Goal: Transaction & Acquisition: Obtain resource

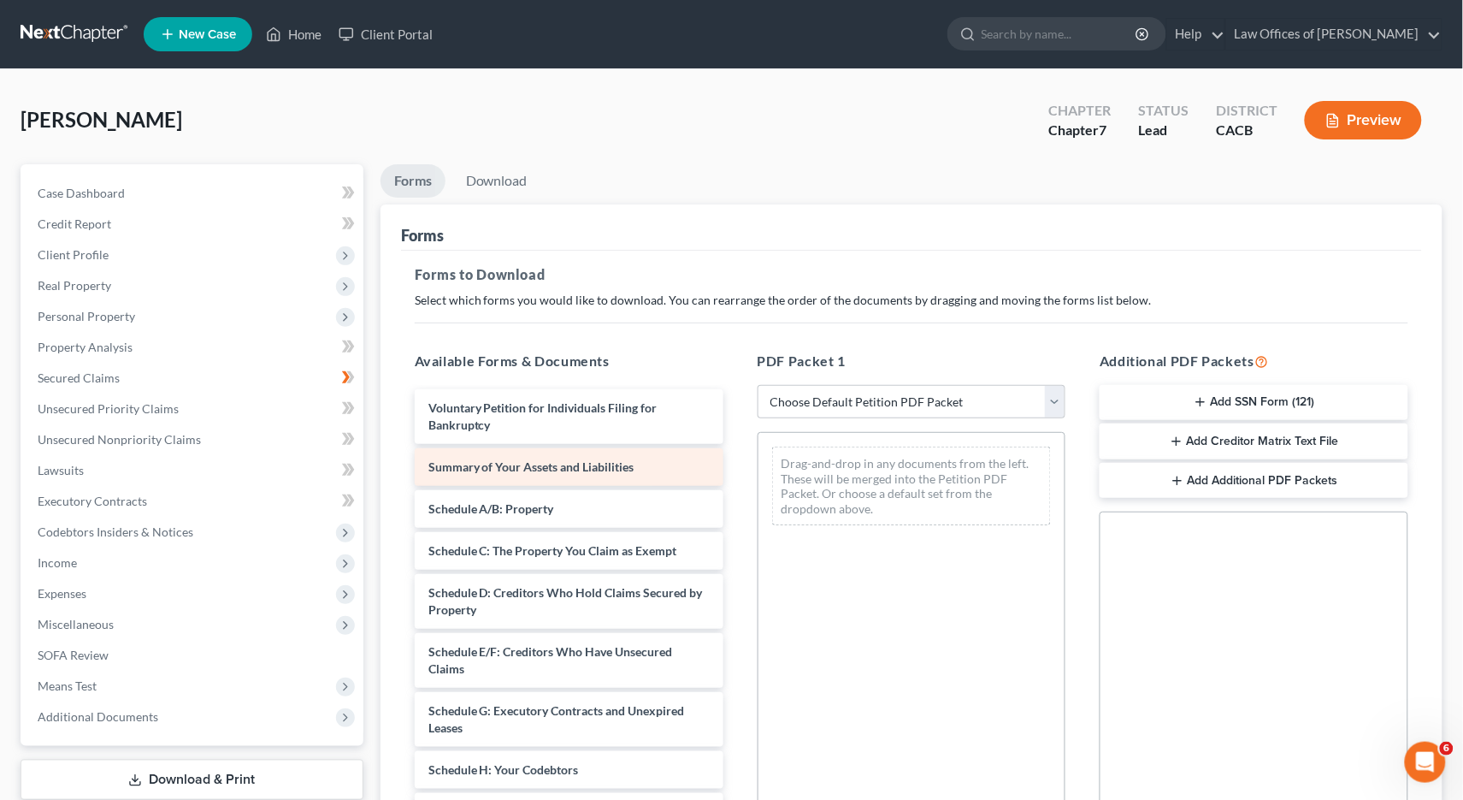
scroll to position [38, 0]
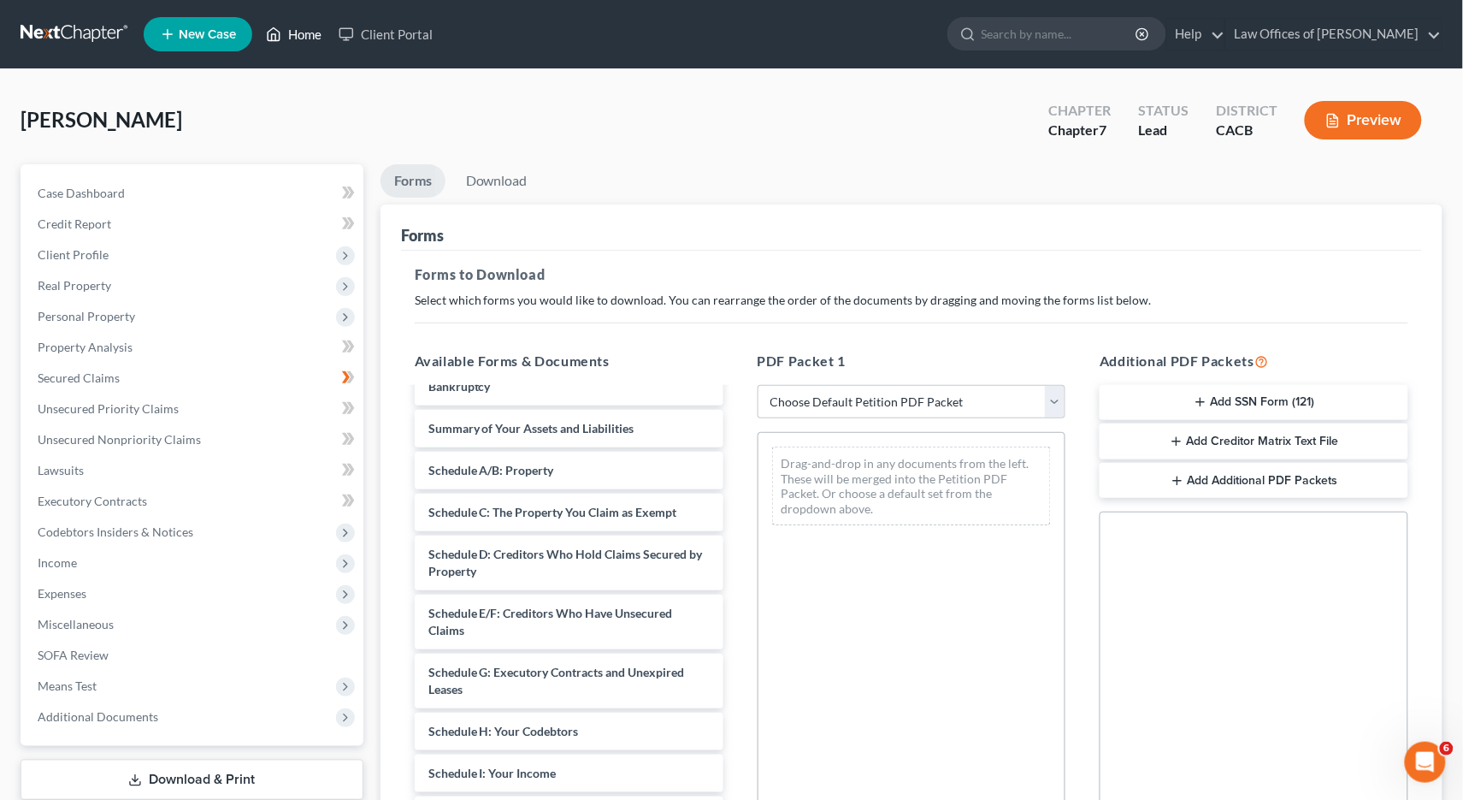
click at [280, 32] on icon at bounding box center [273, 34] width 15 height 21
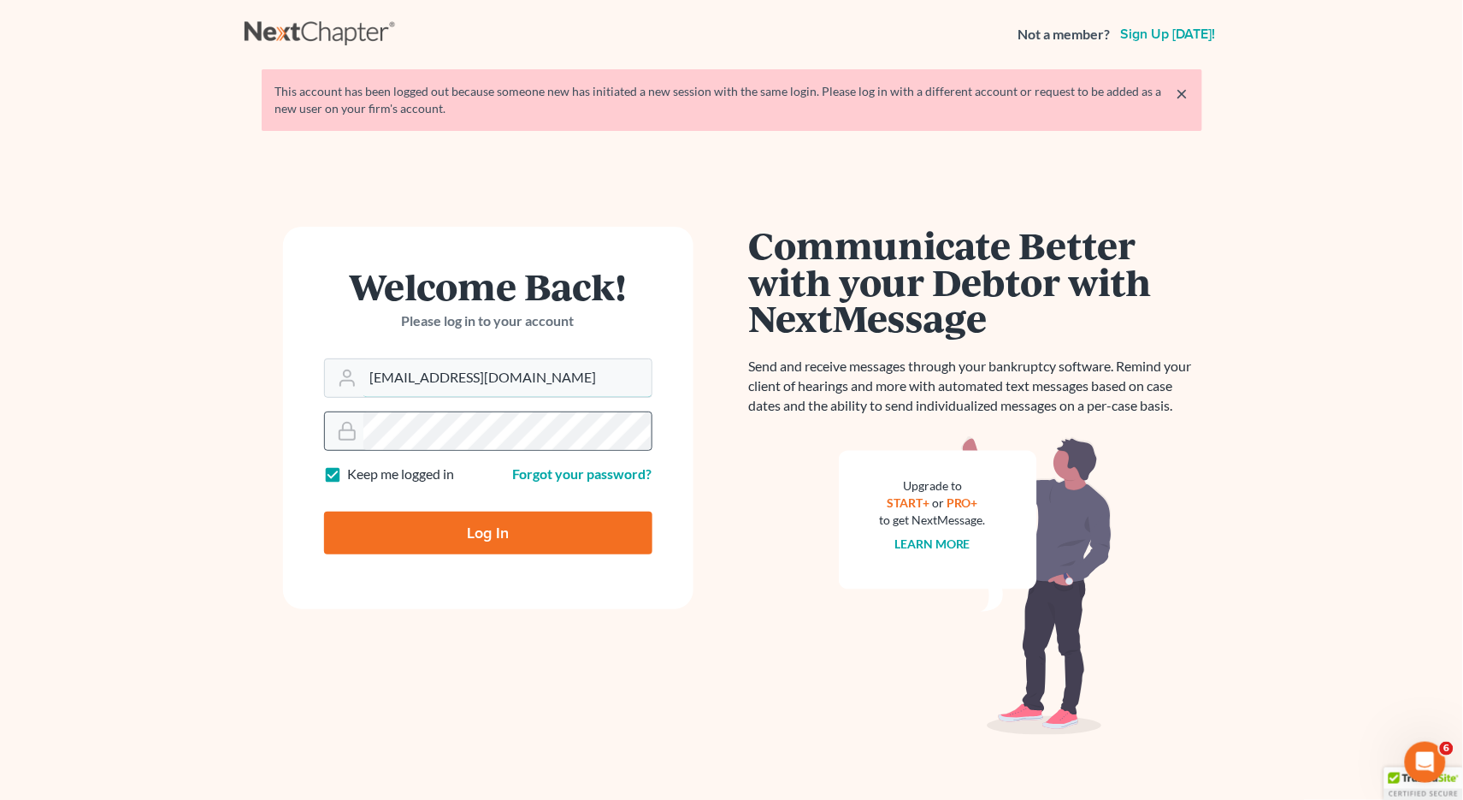
type input "[EMAIL_ADDRESS][DOMAIN_NAME]"
click at [487, 530] on input "Log In" at bounding box center [488, 532] width 328 height 43
type input "Thinking..."
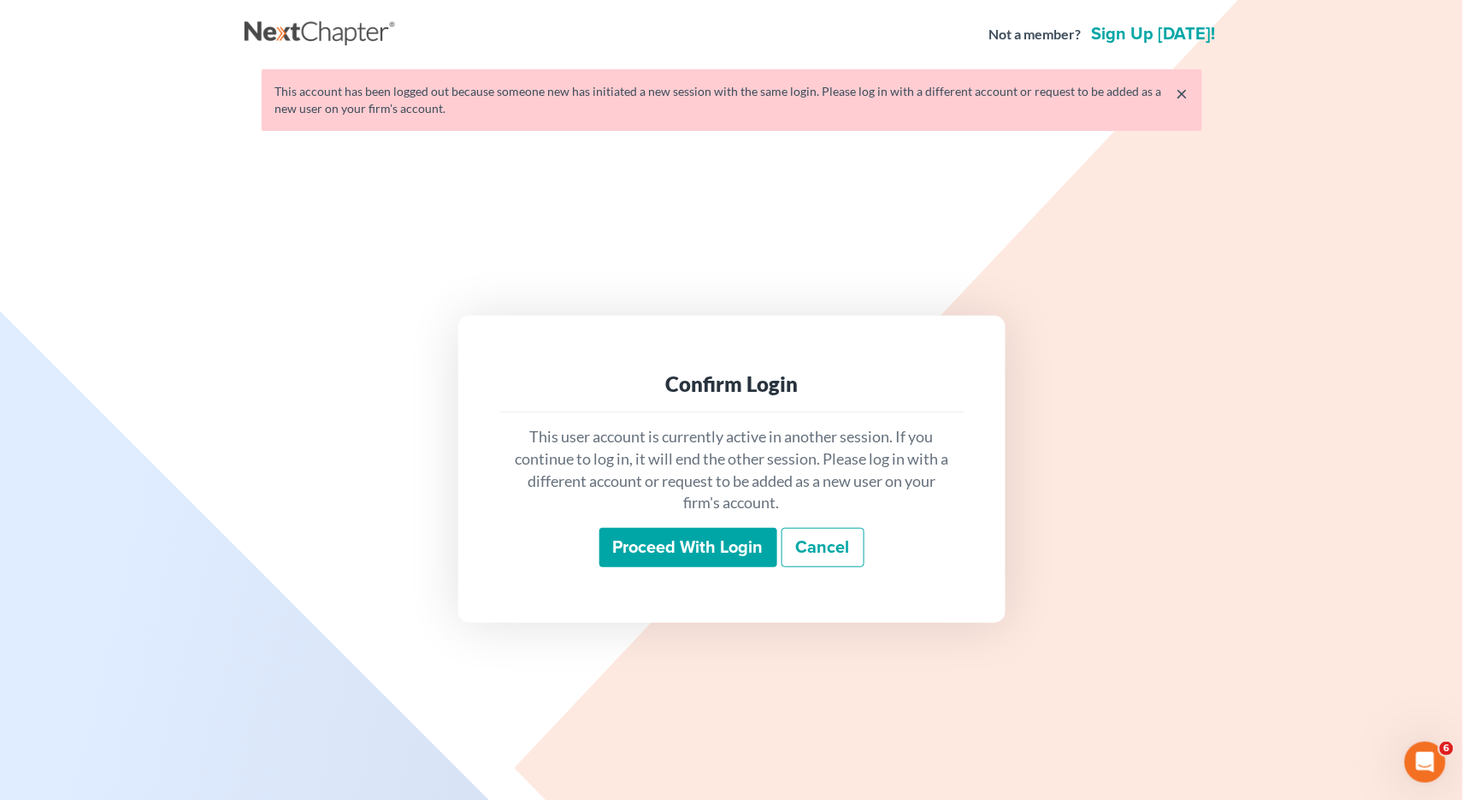
click at [632, 549] on input "Proceed with login" at bounding box center [688, 547] width 178 height 39
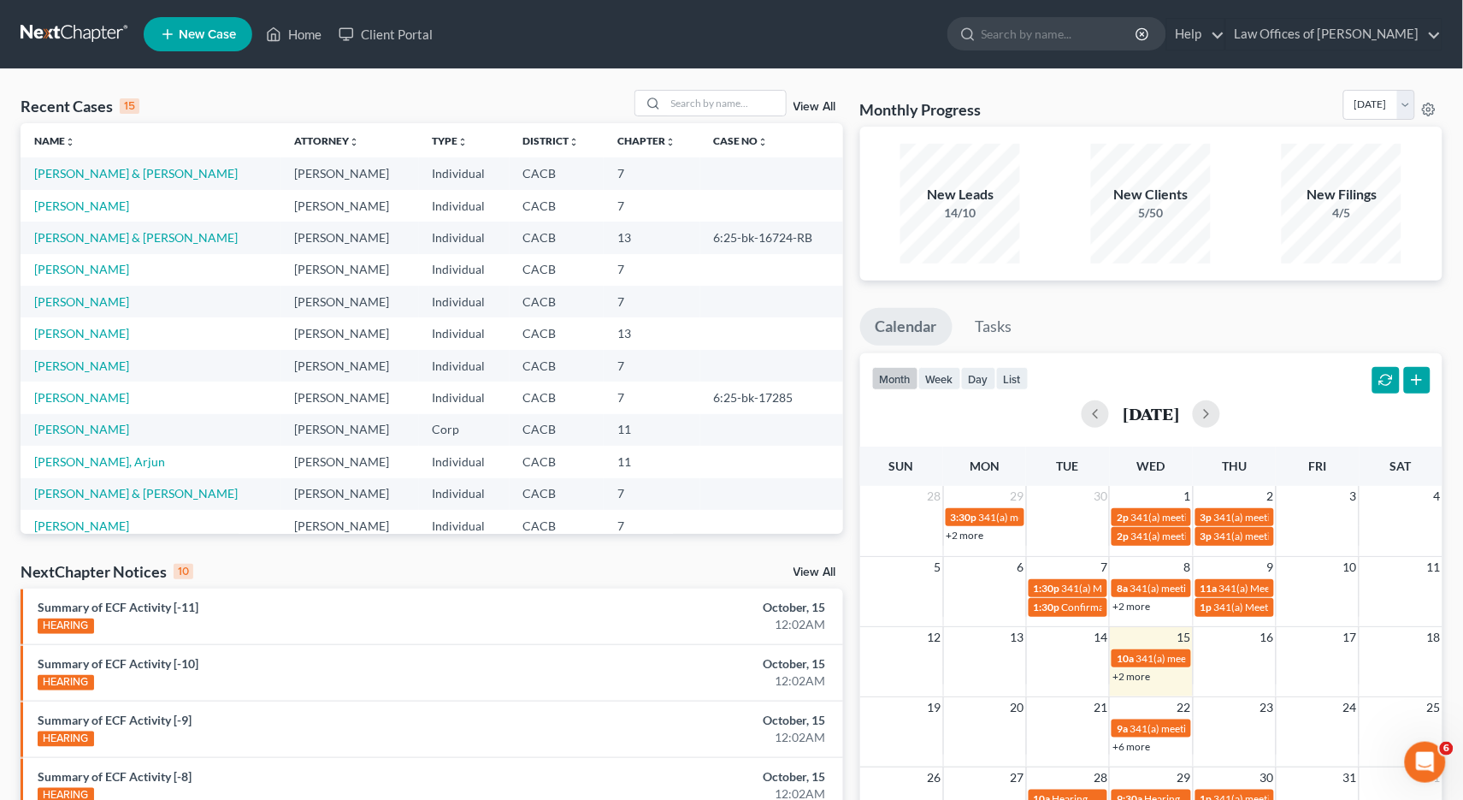
click at [708, 82] on div "Recent Cases 15 View All Name unfold_more expand_more expand_less Attorney unfo…" at bounding box center [731, 634] width 1463 height 1131
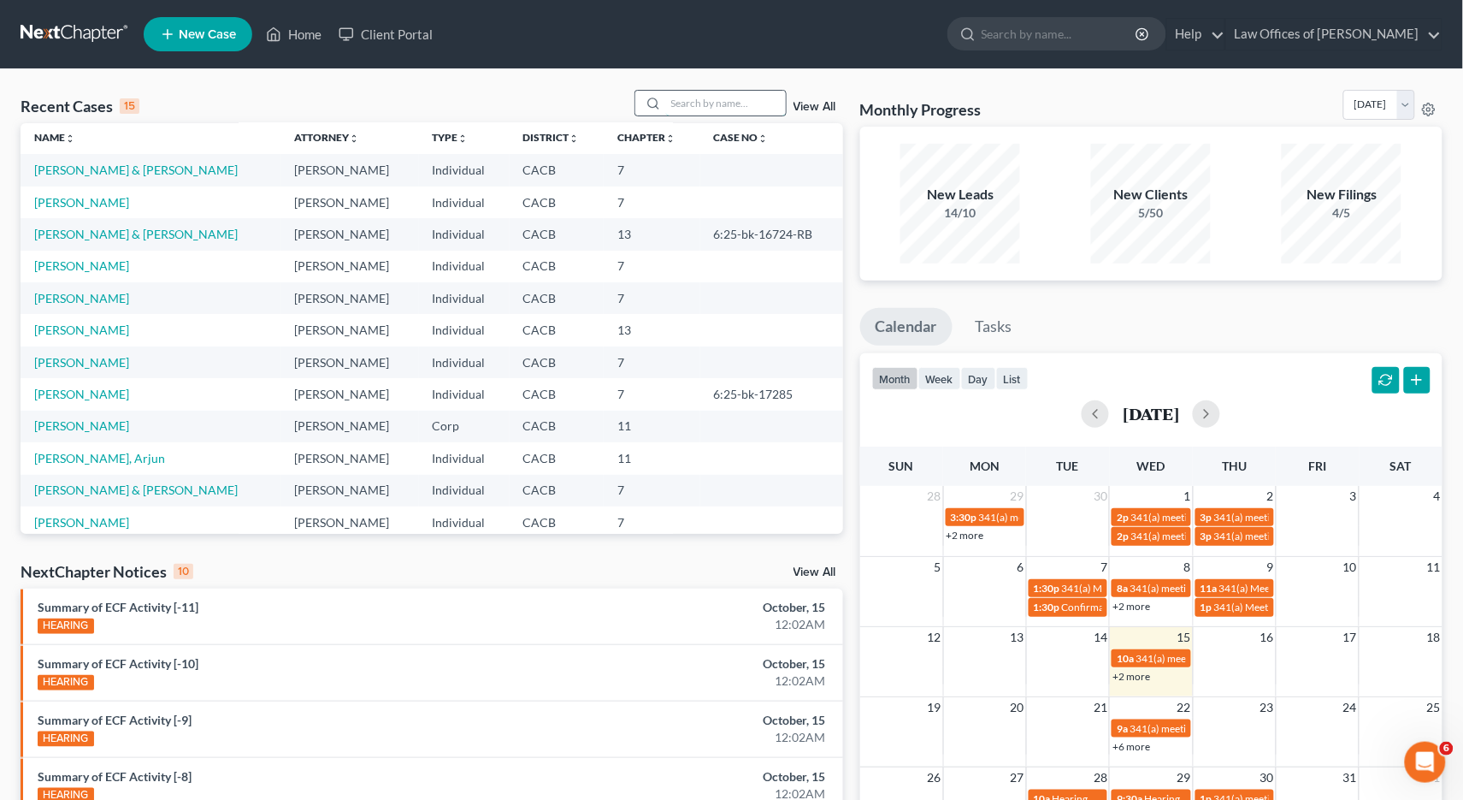
click at [709, 100] on input "search" at bounding box center [726, 103] width 120 height 25
type input "almada"
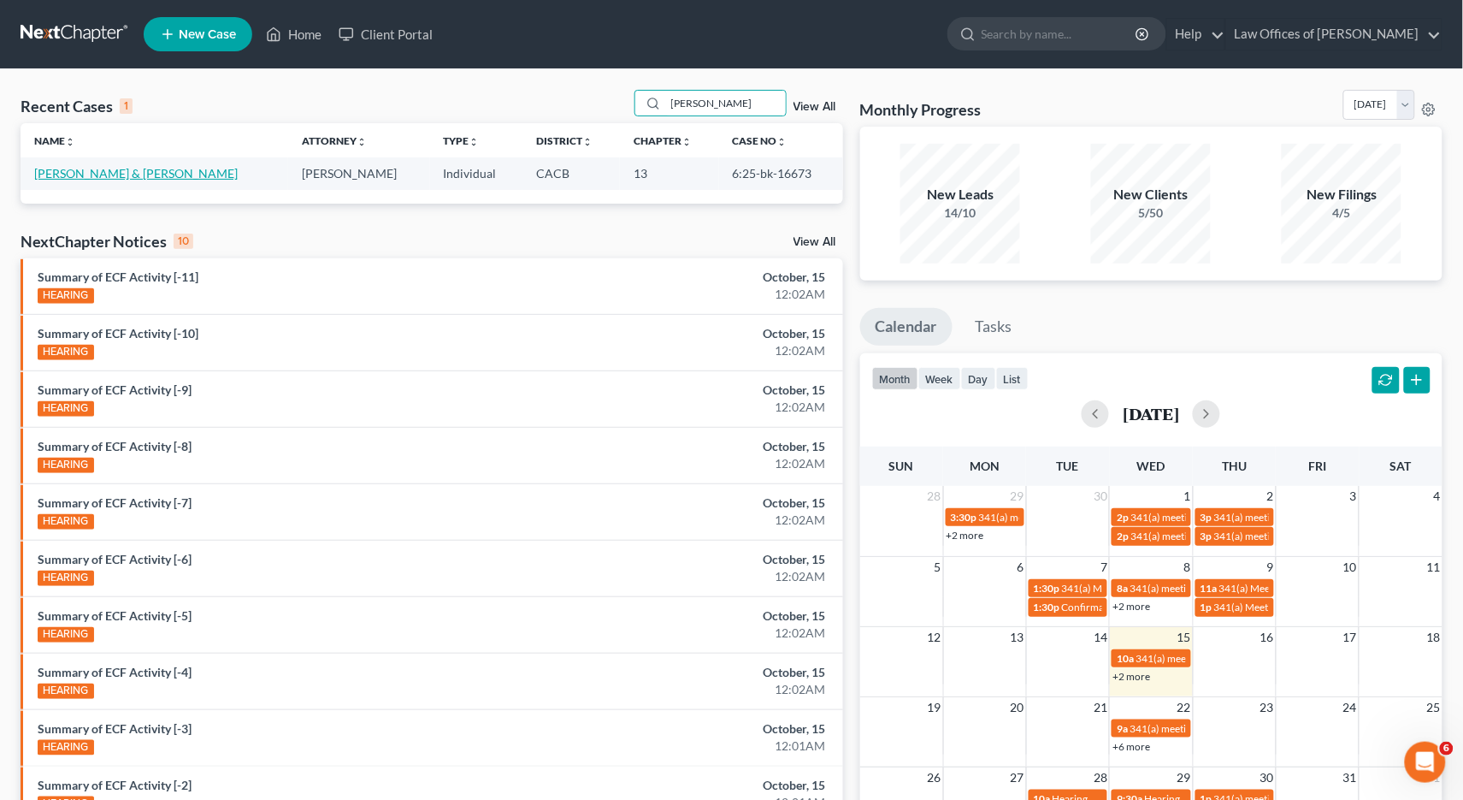
click at [144, 173] on link "Almada, Heleodoro & Jennifer" at bounding box center [136, 173] width 204 height 15
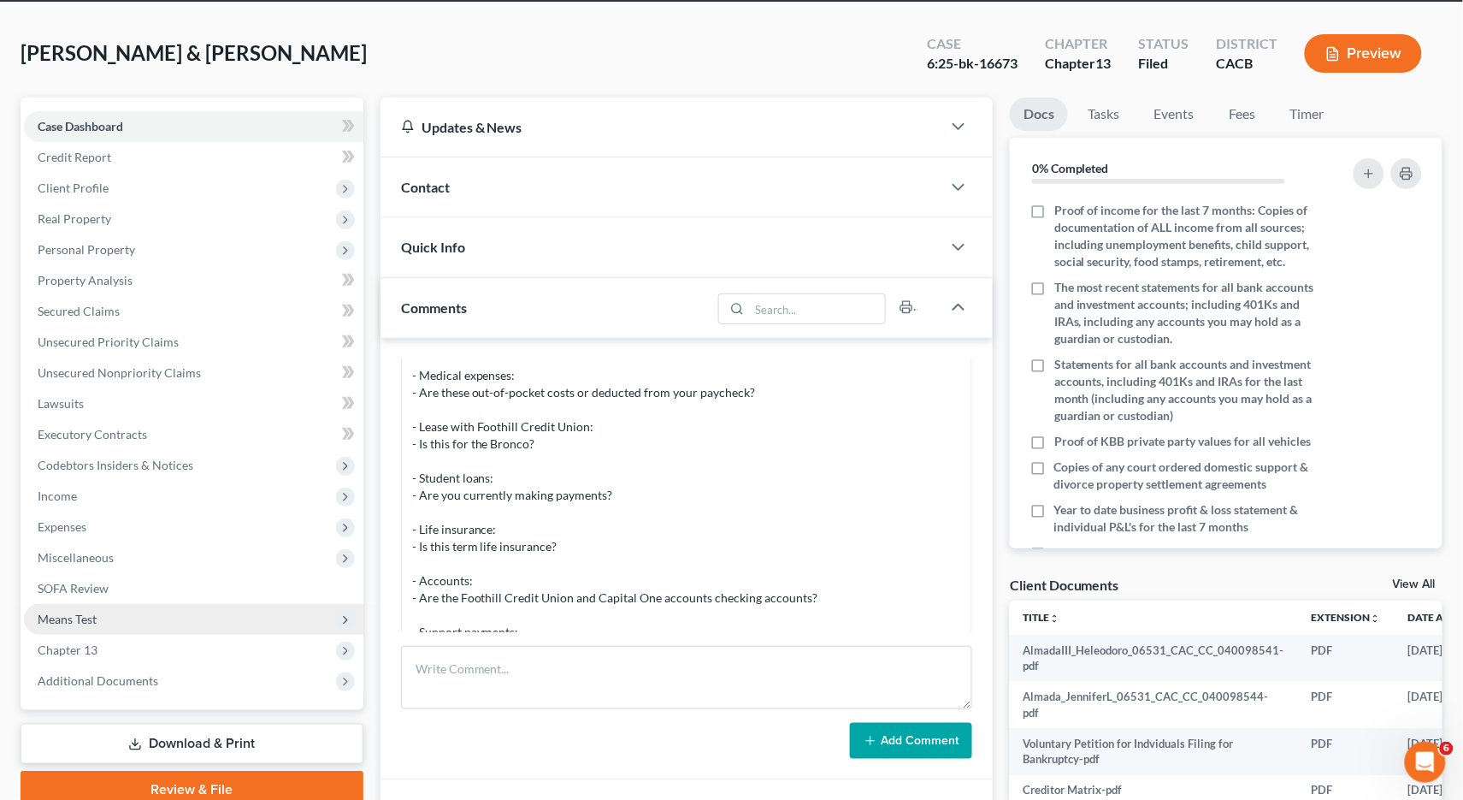
scroll to position [106, 0]
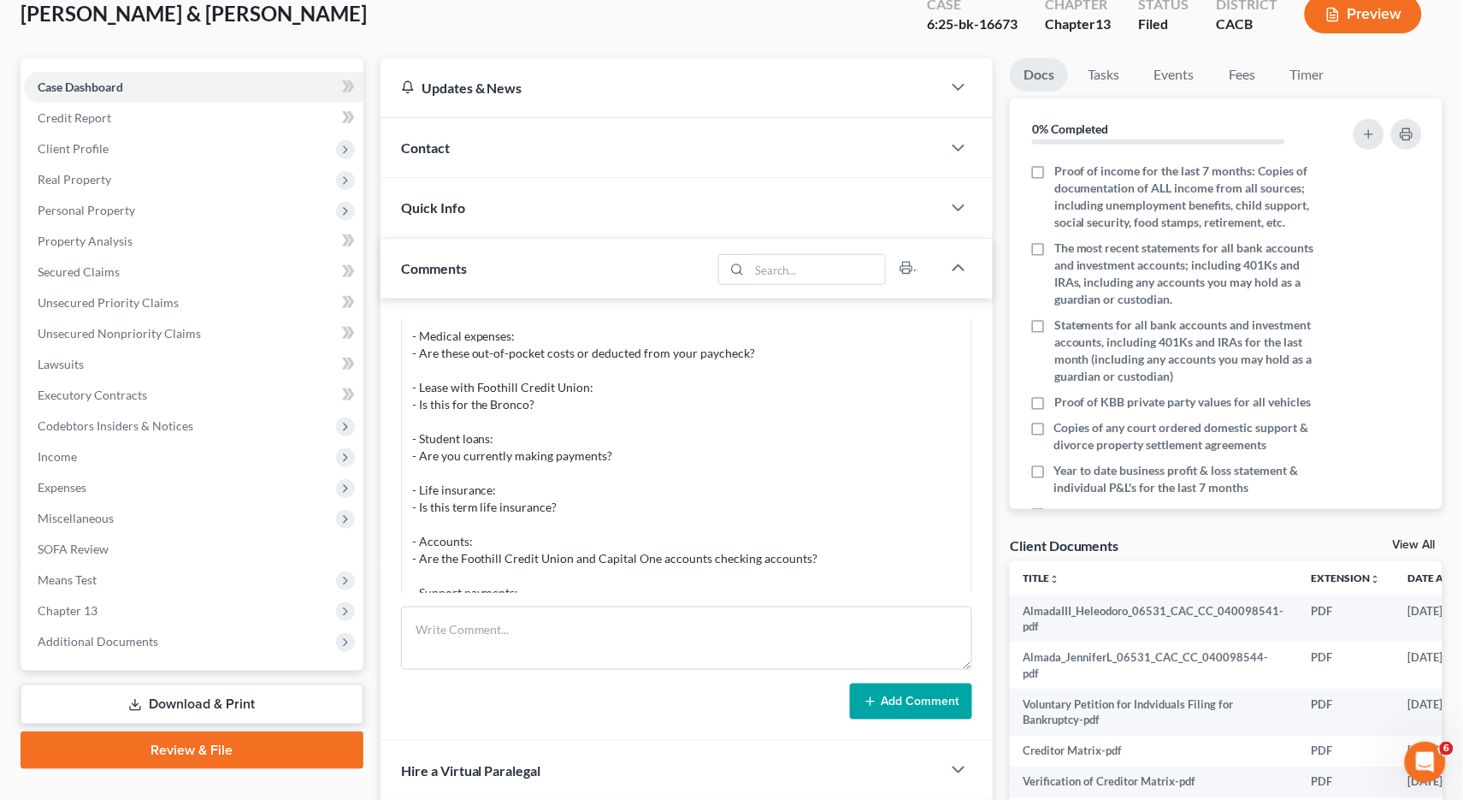
click at [192, 688] on link "Download & Print" at bounding box center [192, 704] width 343 height 40
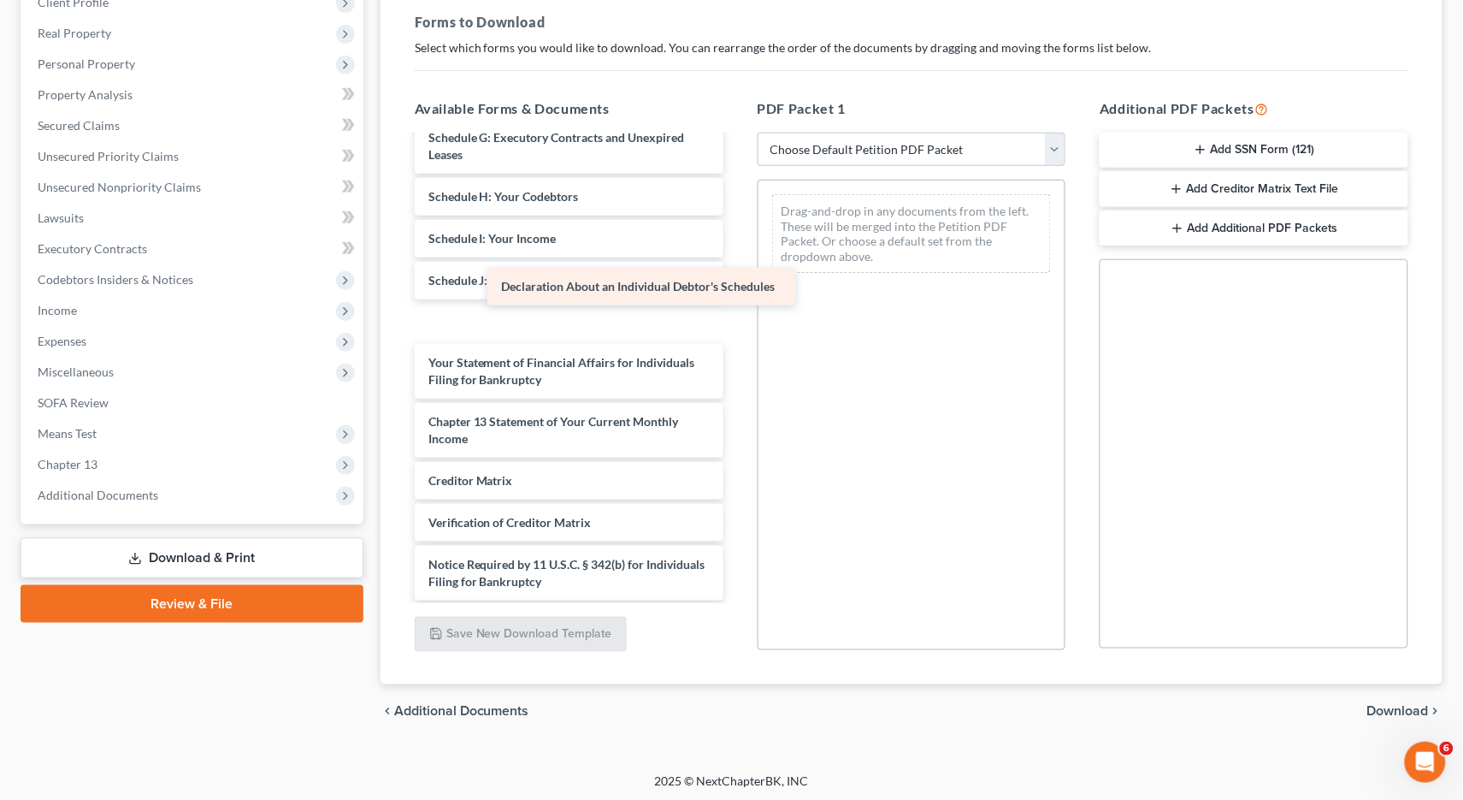
scroll to position [903, 0]
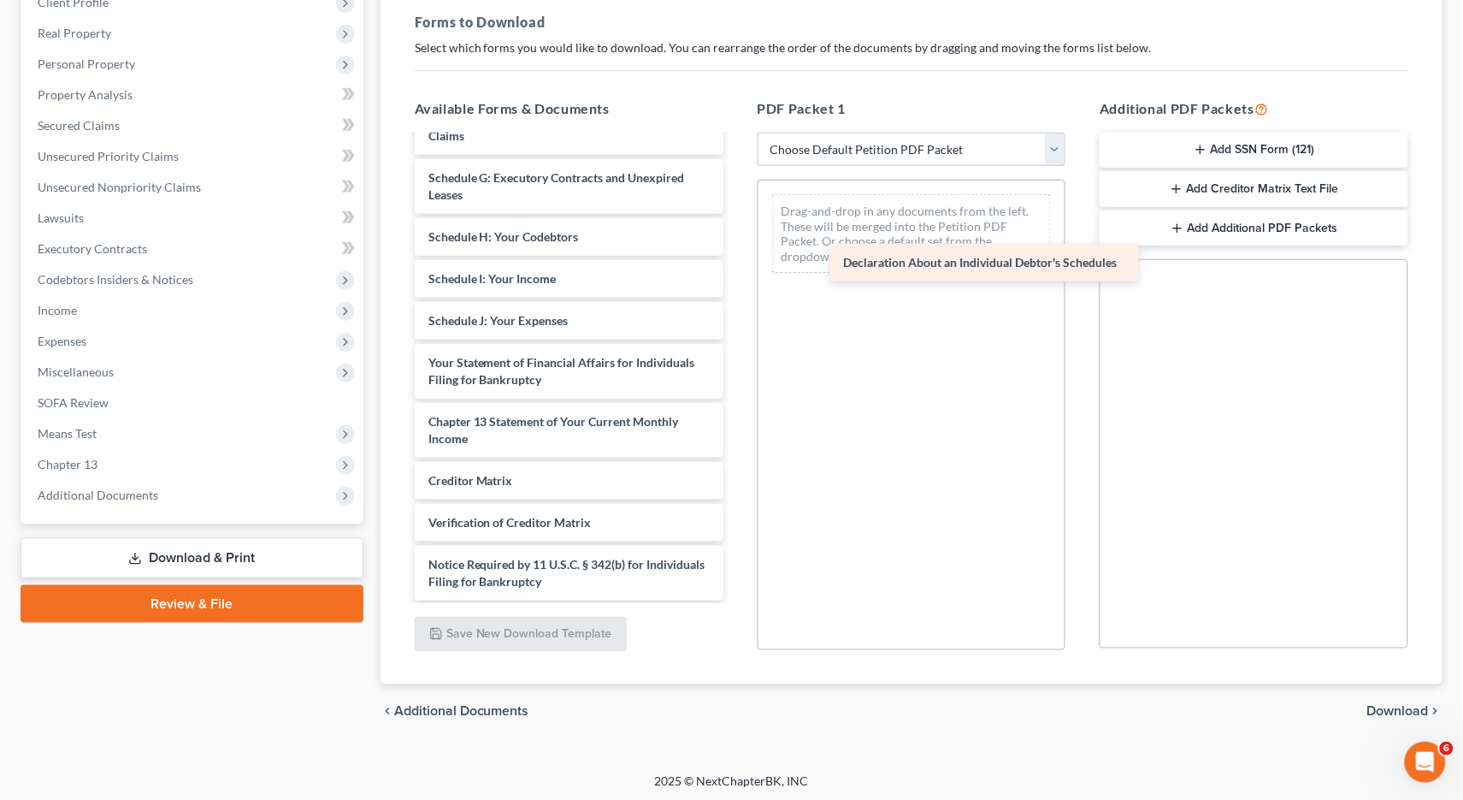
drag, startPoint x: 505, startPoint y: 281, endPoint x: 917, endPoint y: 256, distance: 412.1
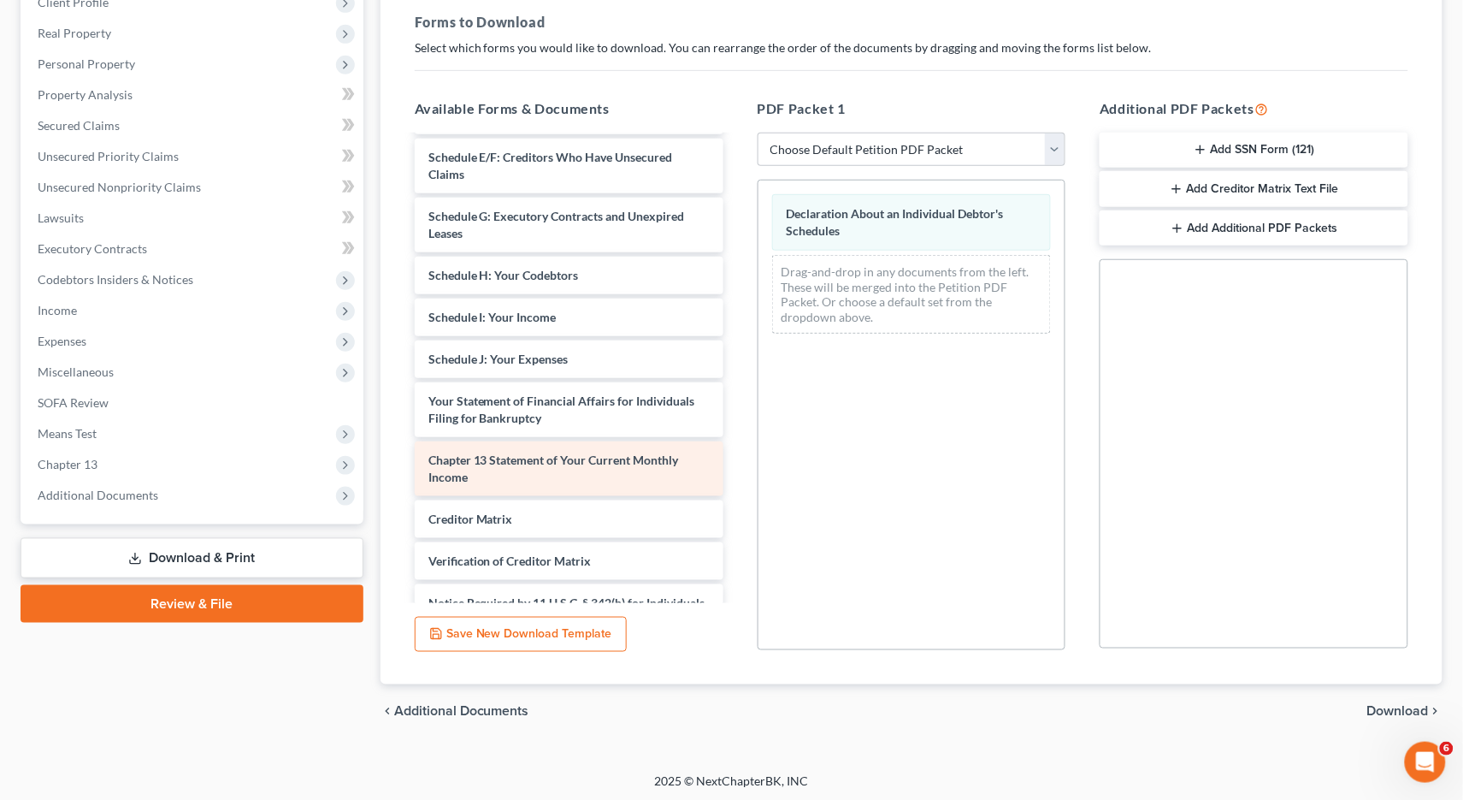
scroll to position [861, 0]
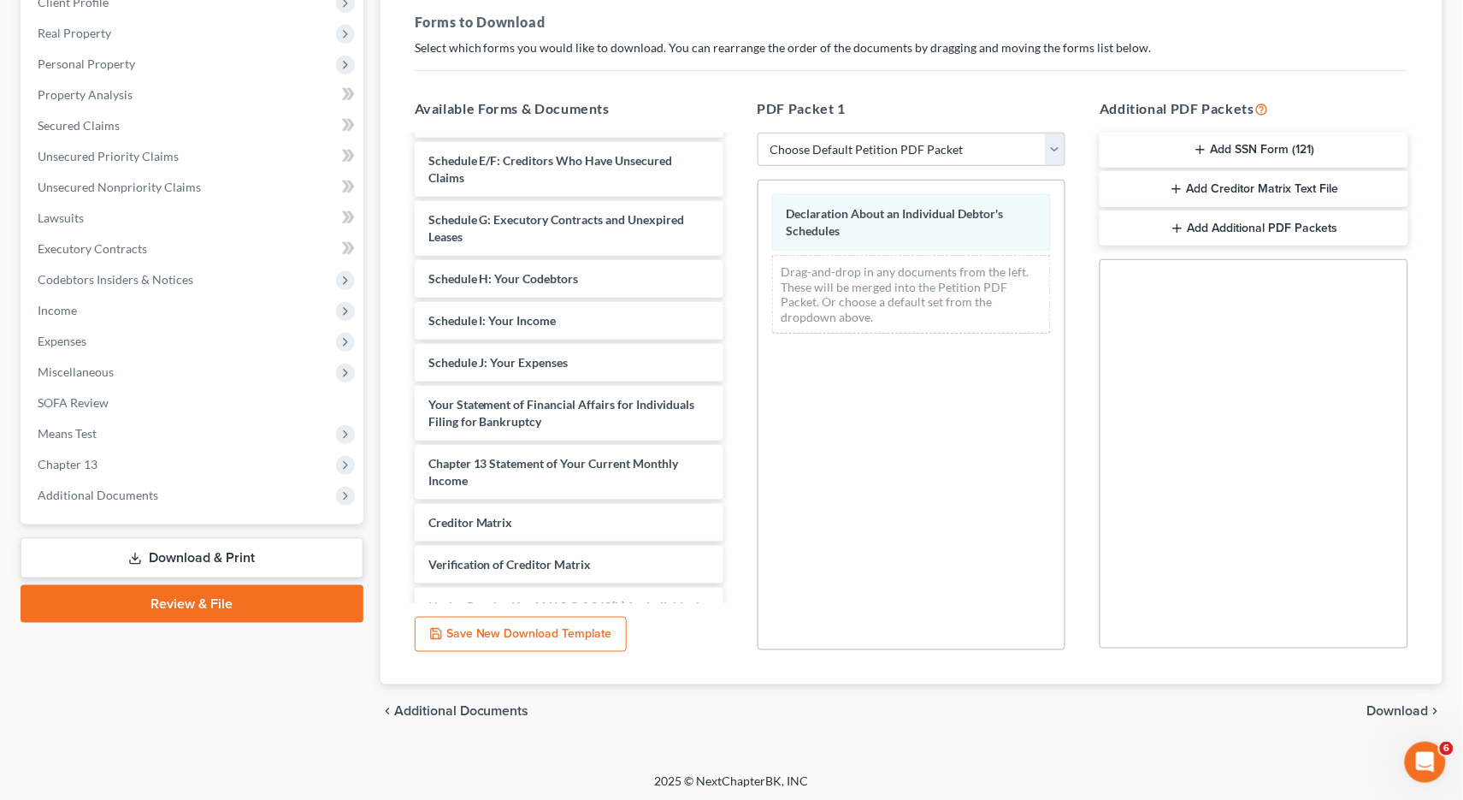
click at [1372, 705] on span "Download" at bounding box center [1398, 712] width 62 height 14
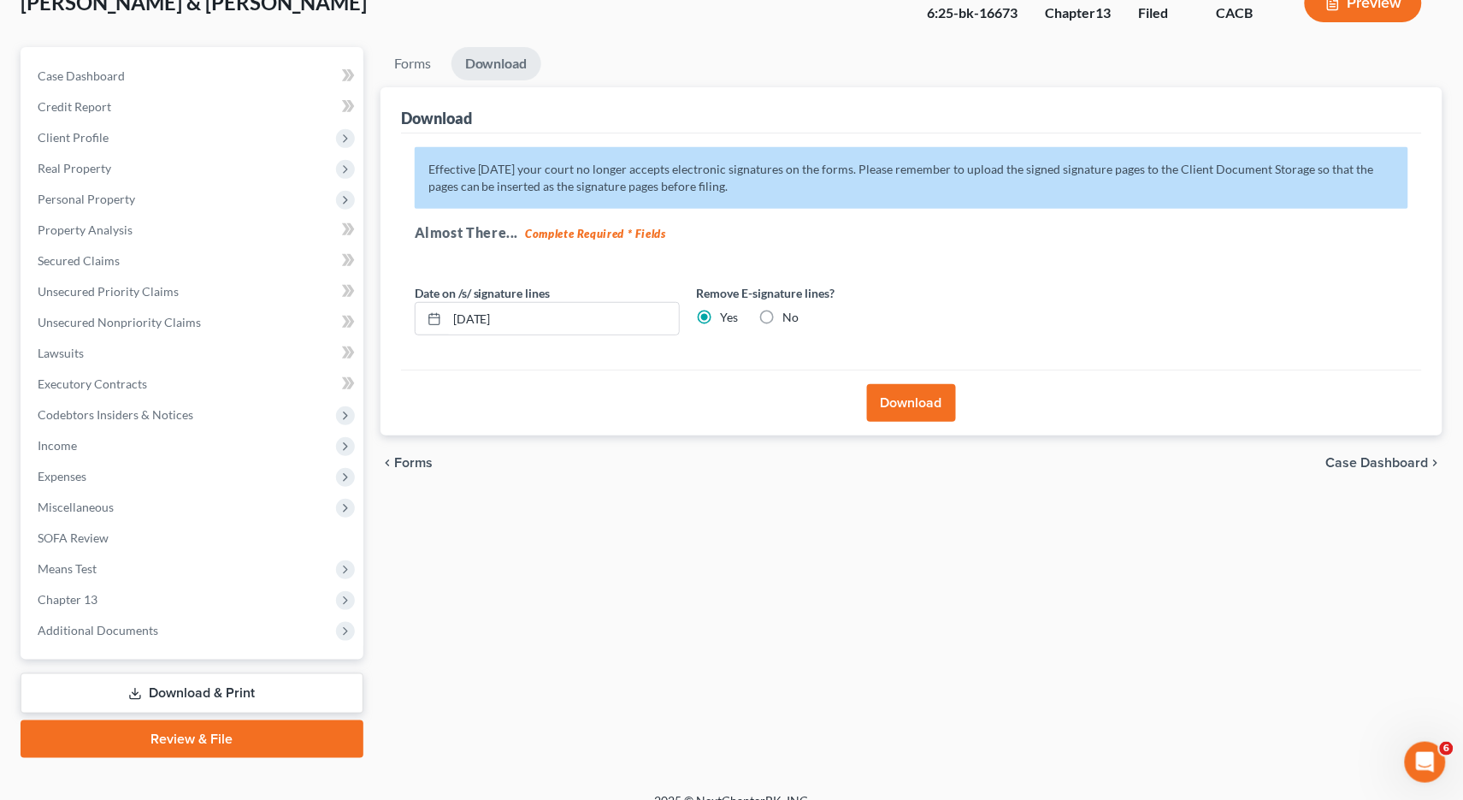
click at [933, 397] on button "Download" at bounding box center [911, 403] width 89 height 38
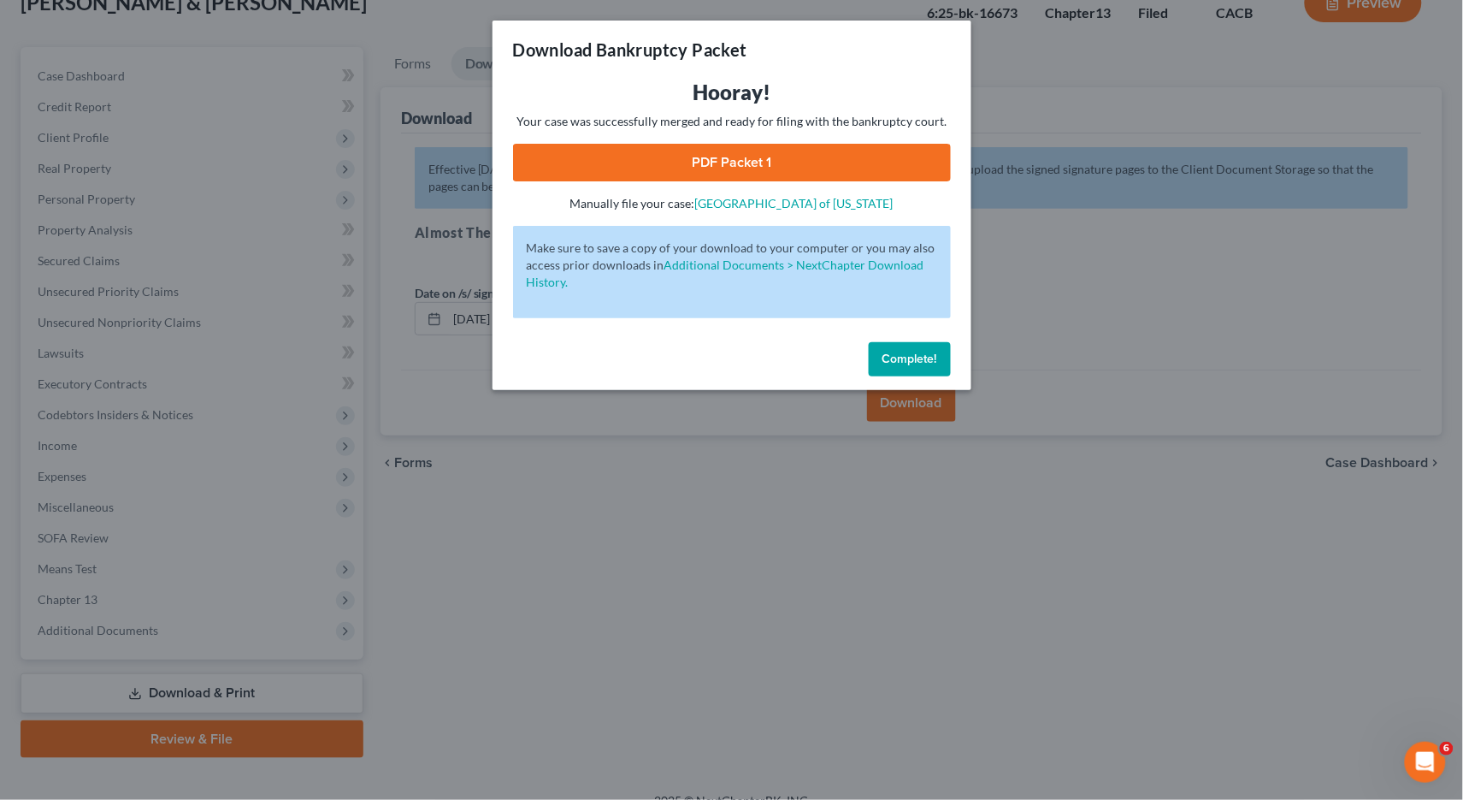
click at [728, 174] on link "PDF Packet 1" at bounding box center [732, 163] width 438 height 38
